Goal: Book appointment/travel/reservation

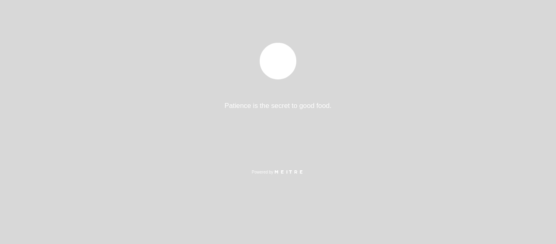
select select "es"
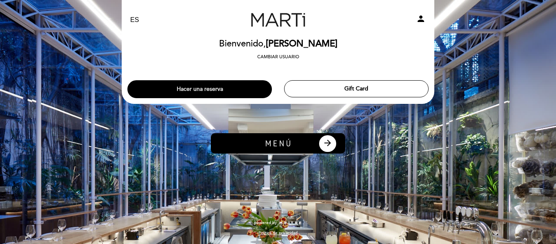
click at [229, 92] on button "Hacer una reserva" at bounding box center [199, 89] width 145 height 18
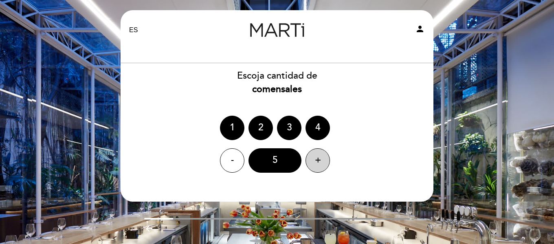
click at [316, 162] on div "+" at bounding box center [317, 160] width 24 height 24
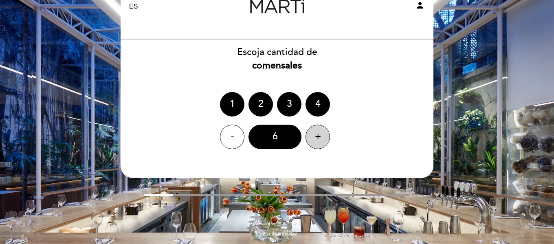
scroll to position [24, 0]
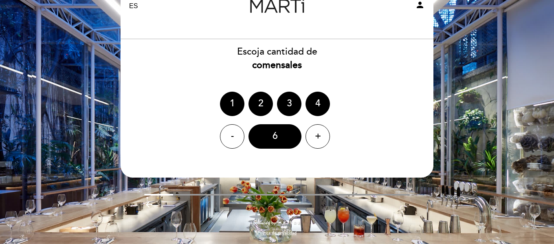
click at [284, 191] on div "EN ES PT [PERSON_NAME] person [GEOGRAPHIC_DATA] [PERSON_NAME], [PERSON_NAME] Ca…" at bounding box center [276, 115] width 325 height 258
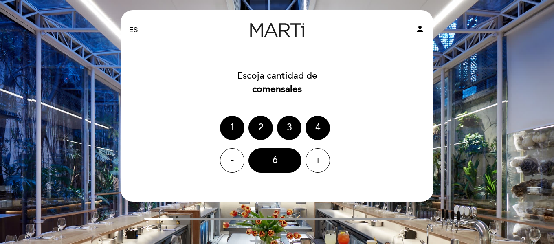
click at [418, 27] on icon "person" at bounding box center [420, 29] width 10 height 10
select select "es"
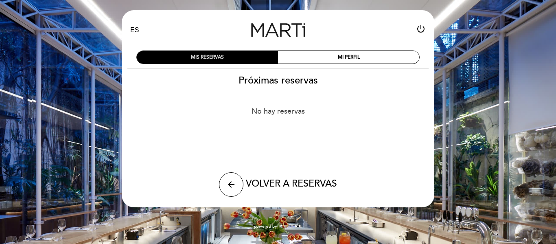
drag, startPoint x: 213, startPoint y: 57, endPoint x: 218, endPoint y: 58, distance: 5.0
click at [213, 57] on div "MIS RESERVAS" at bounding box center [207, 57] width 141 height 13
click at [205, 57] on div "MIS RESERVAS" at bounding box center [207, 57] width 141 height 13
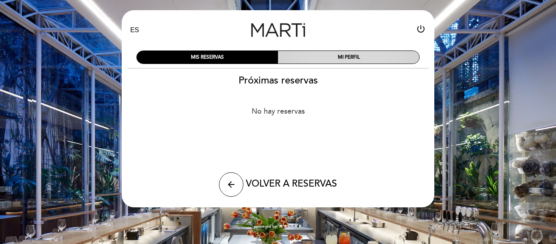
click at [373, 57] on div "MI PERFIL" at bounding box center [348, 57] width 141 height 13
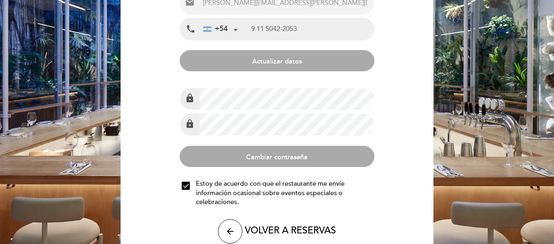
scroll to position [177, 0]
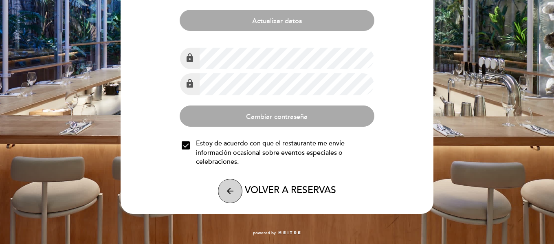
click at [230, 190] on icon "arrow_back" at bounding box center [230, 191] width 10 height 10
select select "es"
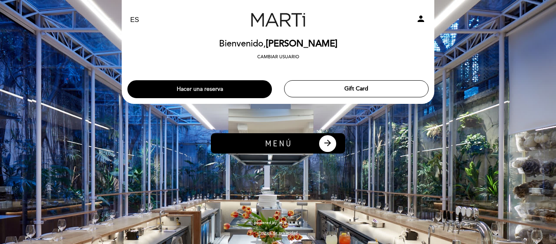
click at [236, 89] on button "Hacer una reserva" at bounding box center [199, 89] width 145 height 18
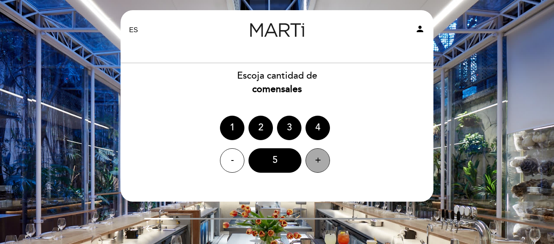
click at [320, 161] on div "+" at bounding box center [317, 160] width 24 height 24
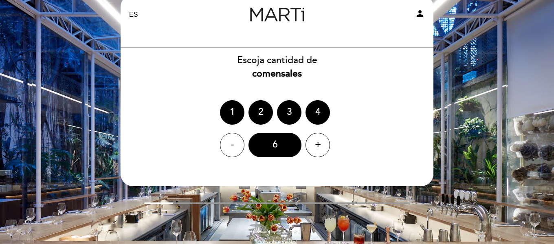
scroll to position [24, 0]
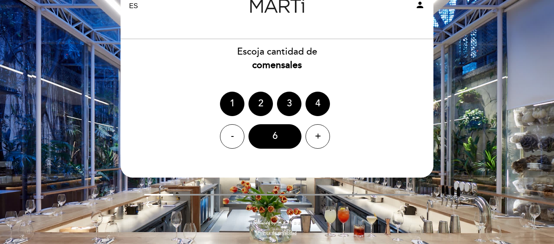
click at [382, 180] on div "EN ES PT [PERSON_NAME] person [GEOGRAPHIC_DATA] [PERSON_NAME], [PERSON_NAME] Ca…" at bounding box center [276, 115] width 325 height 258
drag, startPoint x: 377, startPoint y: 203, endPoint x: 386, endPoint y: 208, distance: 10.7
click at [377, 203] on div "arrow_backward" at bounding box center [277, 206] width 266 height 13
